Goal: Information Seeking & Learning: Learn about a topic

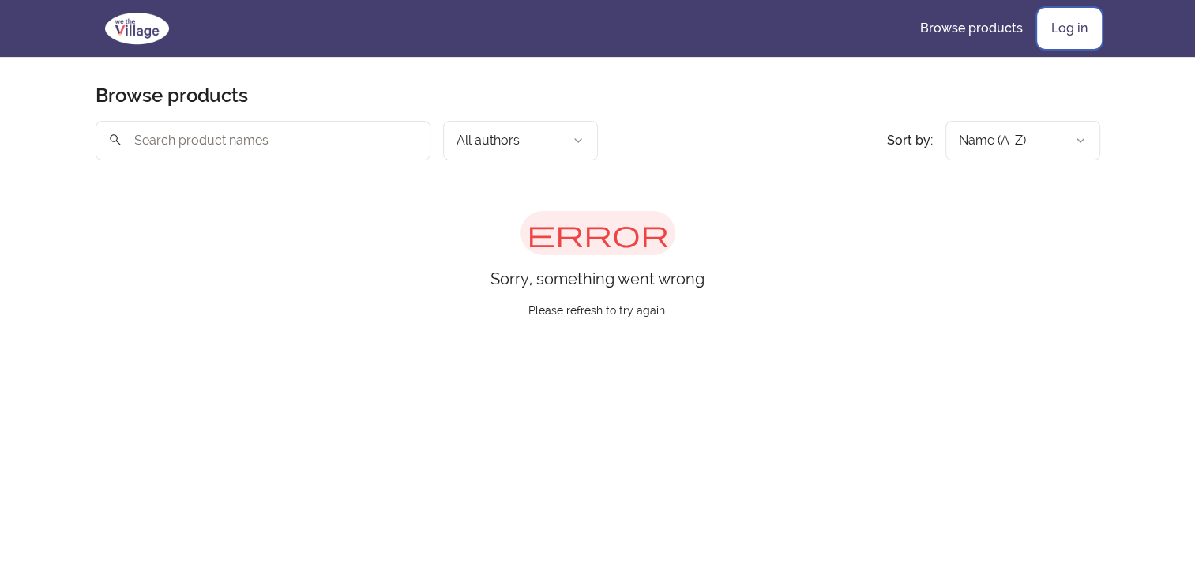
click at [1063, 40] on link "Log in" at bounding box center [1069, 28] width 62 height 38
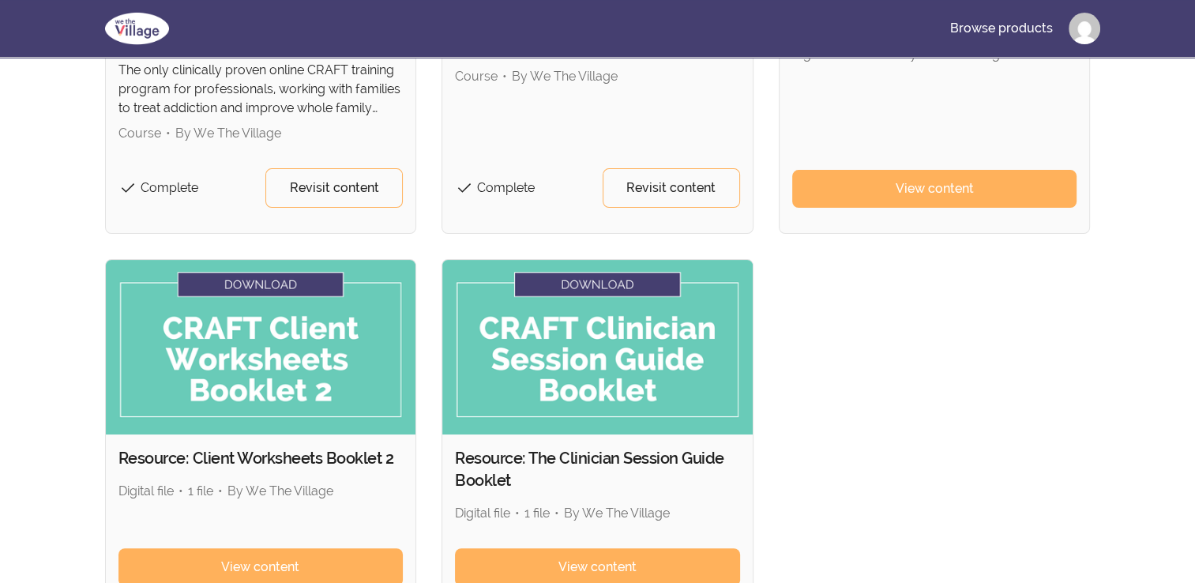
scroll to position [317, 0]
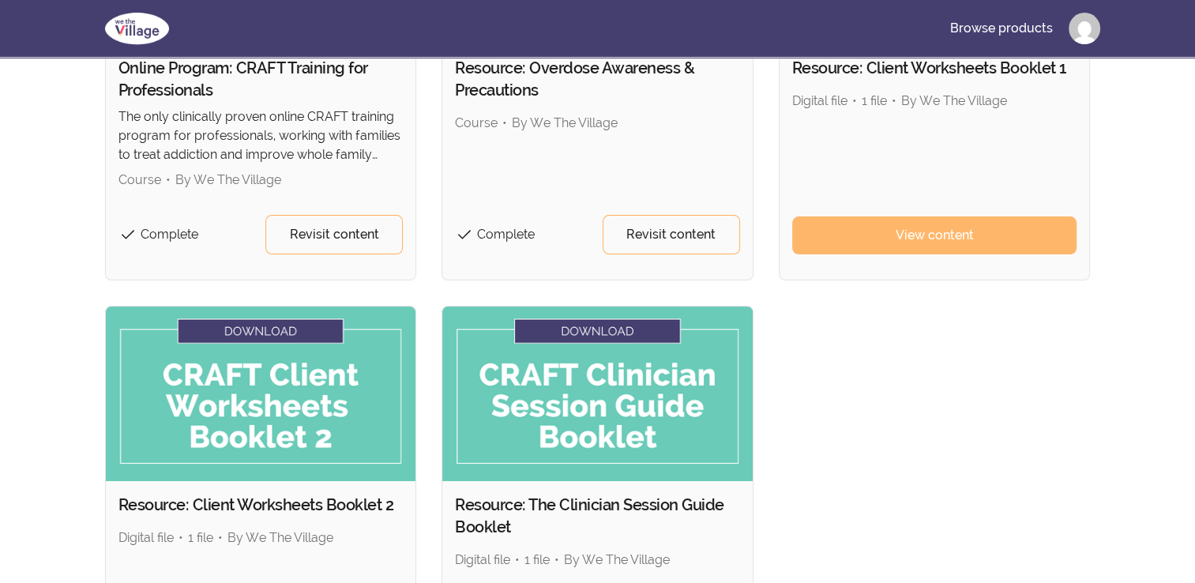
click at [943, 242] on span "View content" at bounding box center [934, 235] width 78 height 19
